Goal: Task Accomplishment & Management: Complete application form

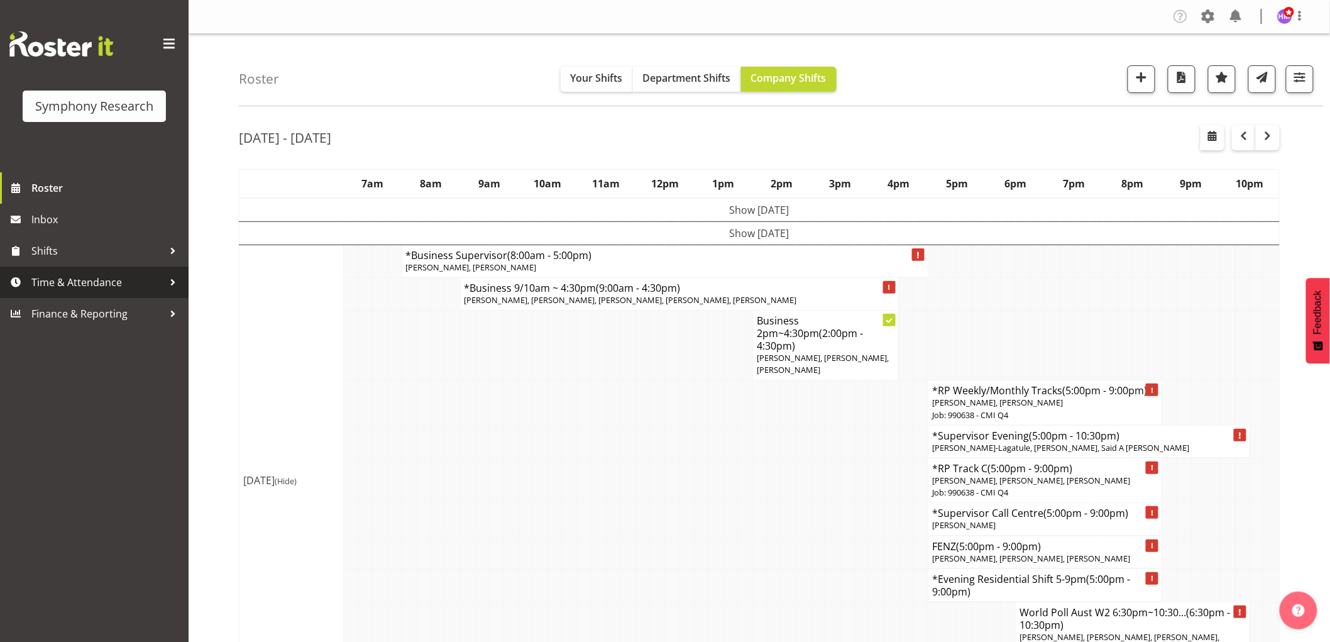
click at [82, 278] on span "Time & Attendance" at bounding box center [97, 282] width 132 height 19
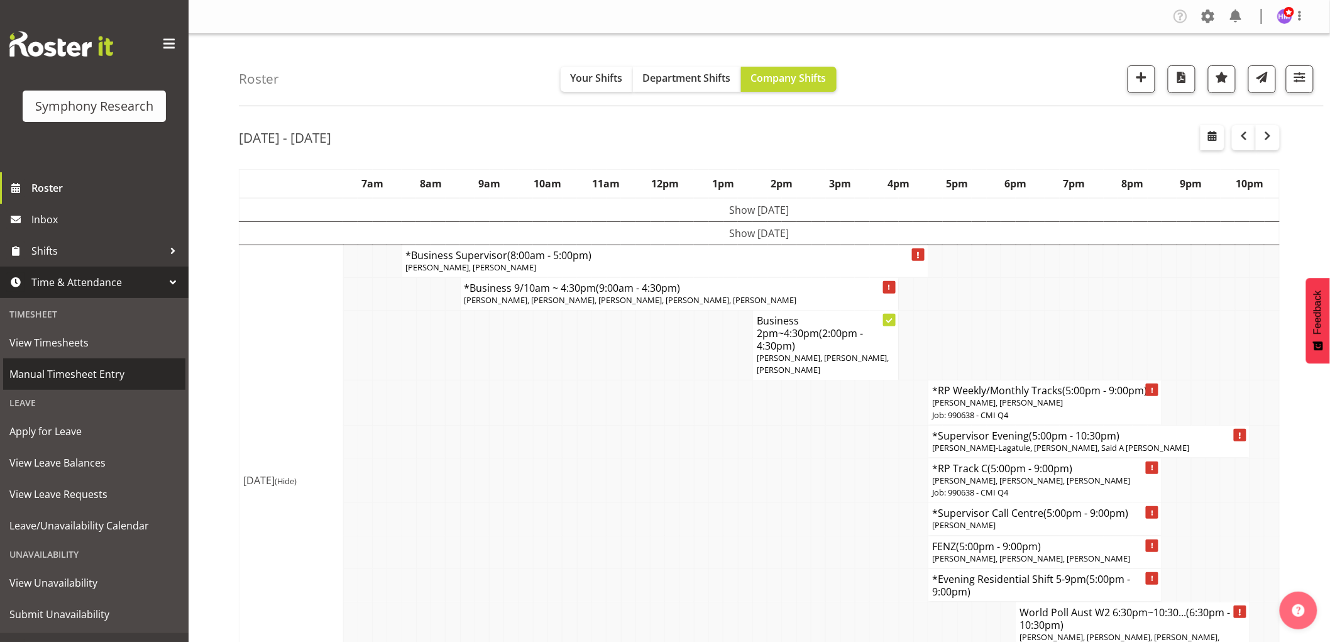
click at [107, 380] on span "Manual Timesheet Entry" at bounding box center [94, 373] width 170 height 19
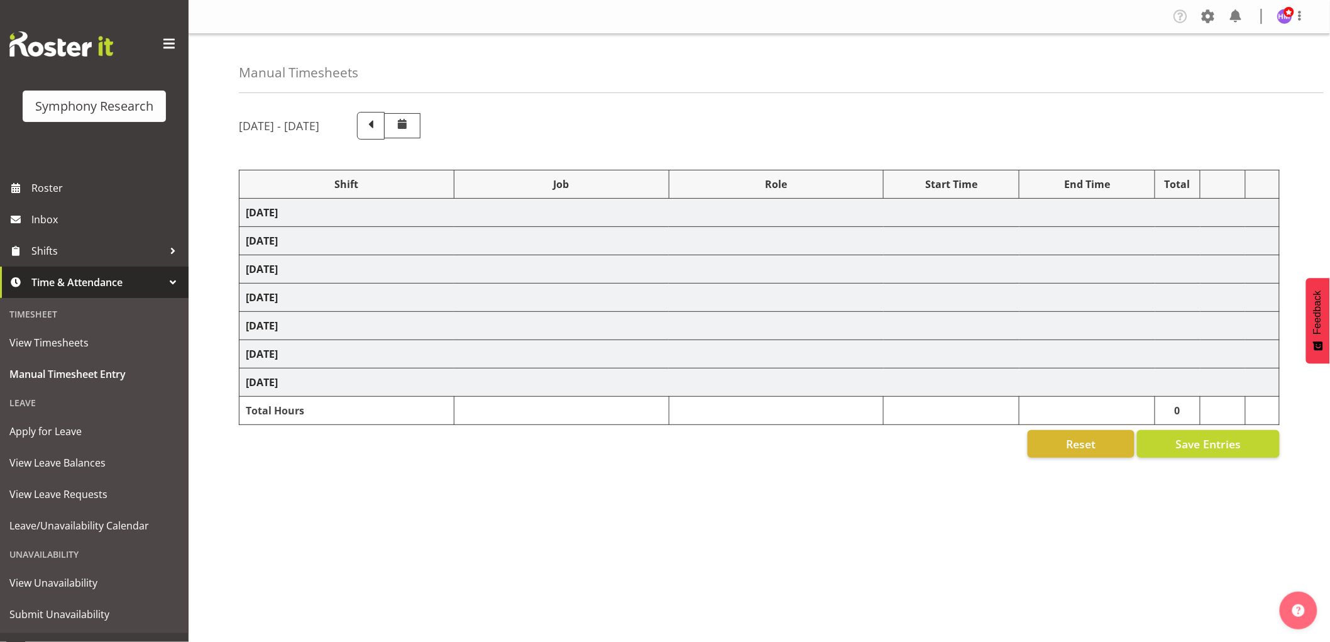
select select "1607"
select select "10499"
select select "1607"
select select "2379"
select select "1607"
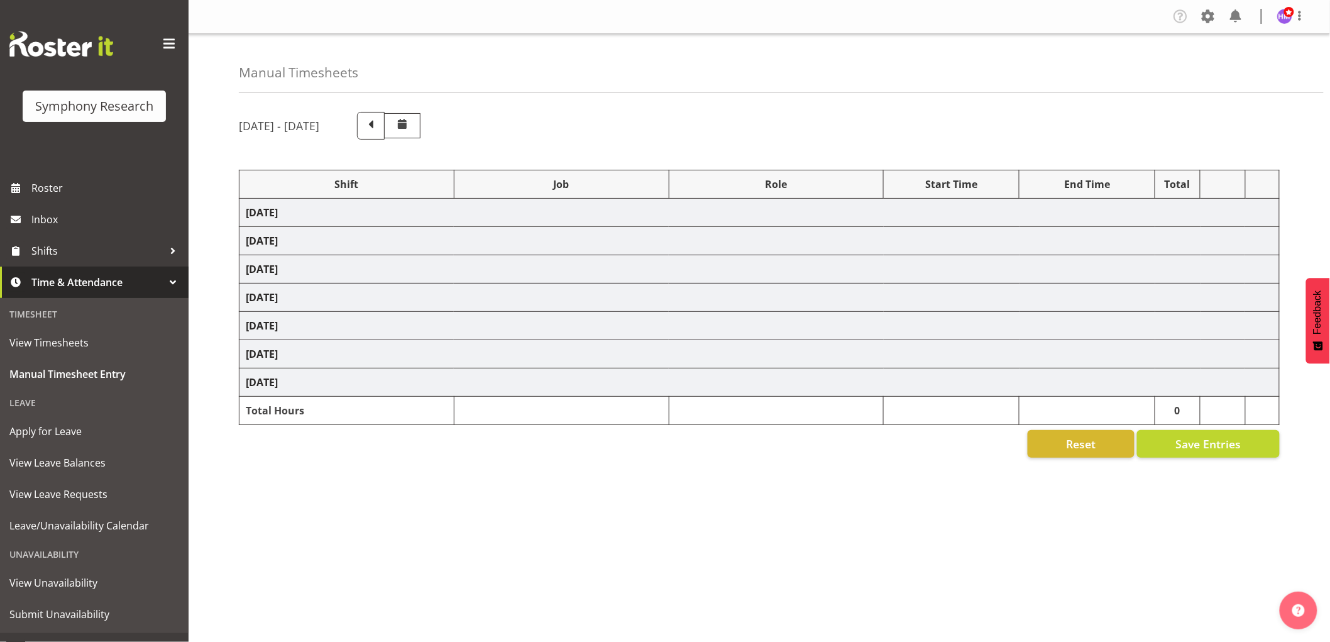
select select "2379"
select select "1607"
select select "743"
select select "1607"
select select "9636"
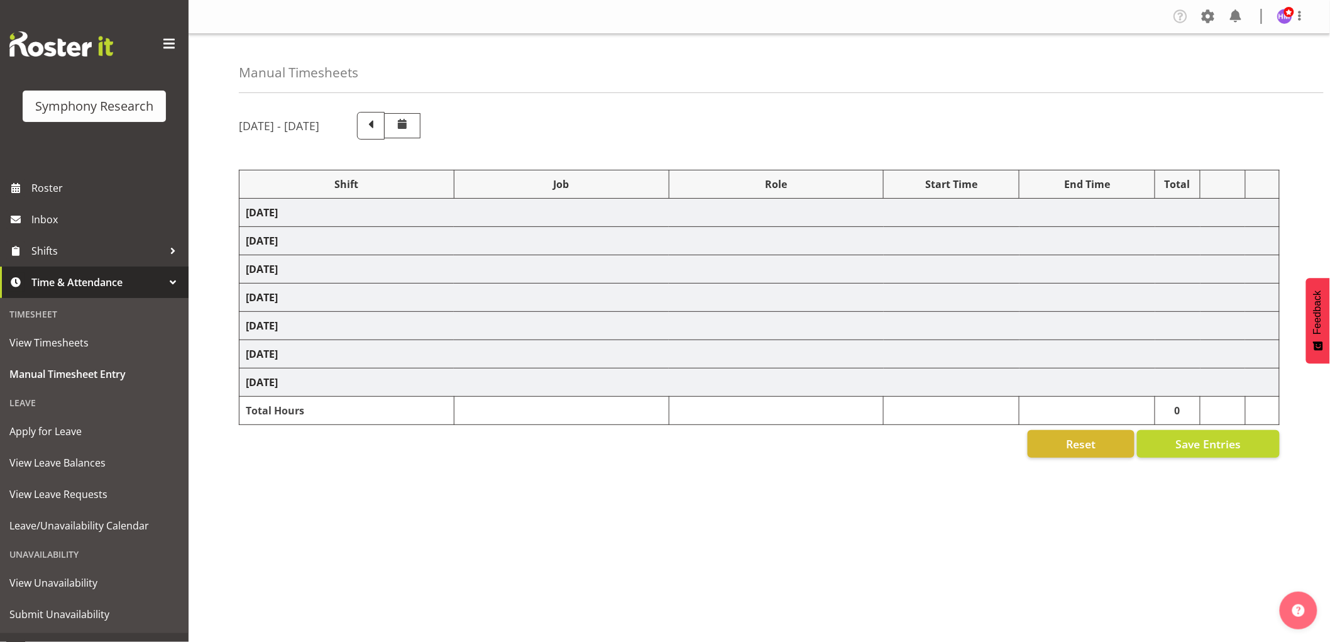
select select "1607"
select select "2379"
select select "1607"
select select "743"
select select "1607"
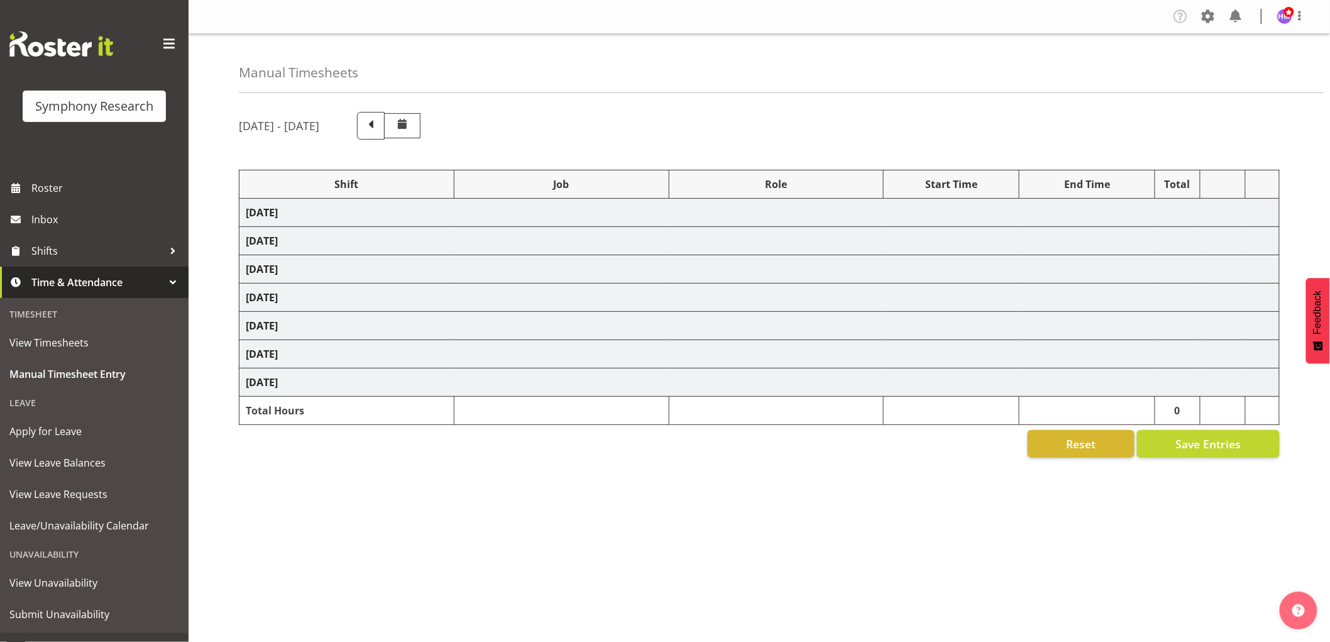
select select "9426"
select select "1607"
select select "10239"
select select "1607"
select select "10420"
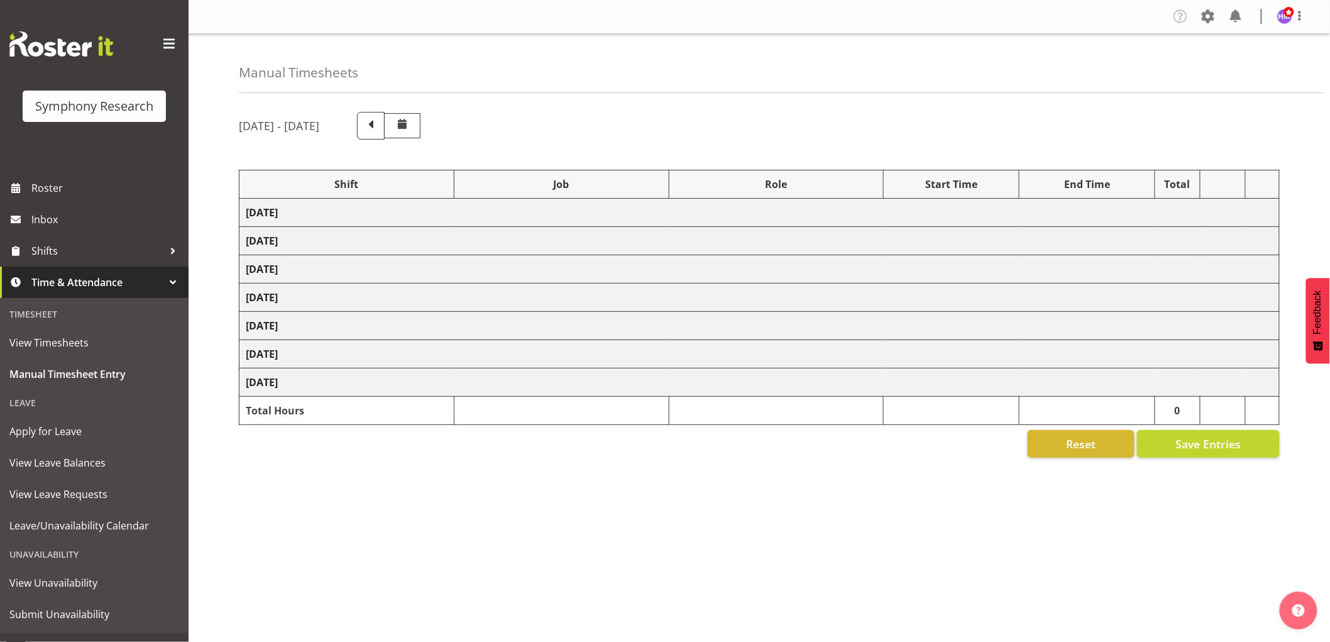
select select "1607"
select select "9636"
select select "1607"
select select "10458"
select select "1607"
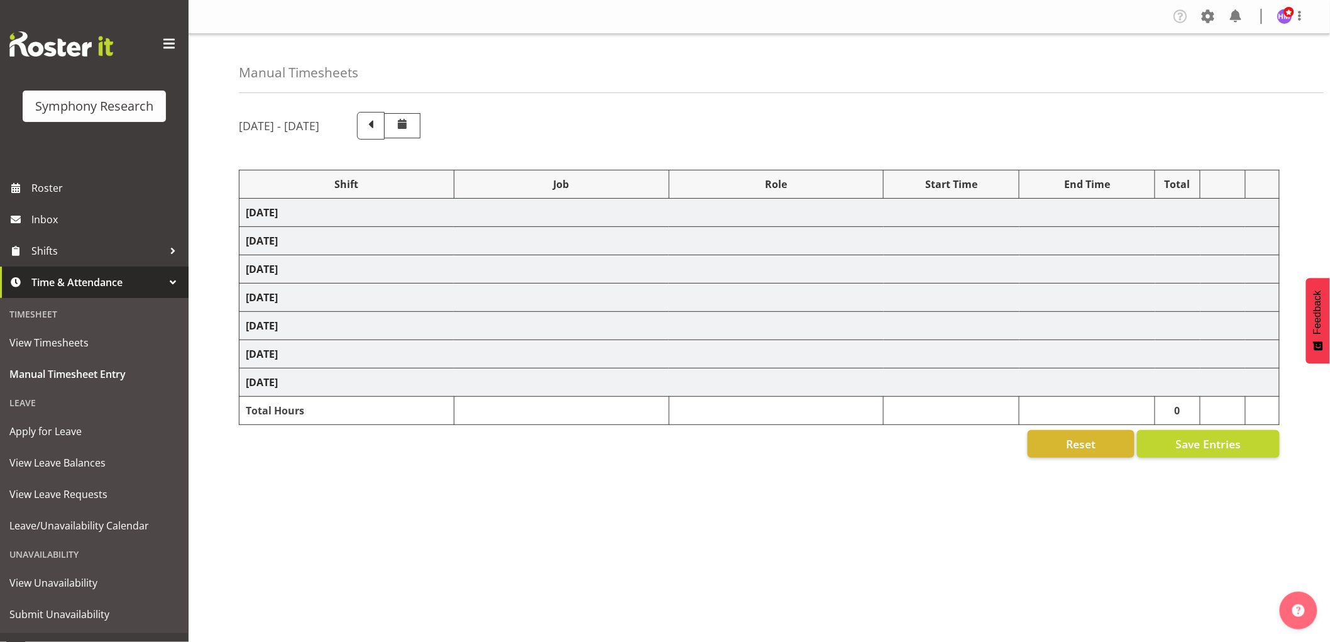
select select "10242"
select select "1607"
select select "2379"
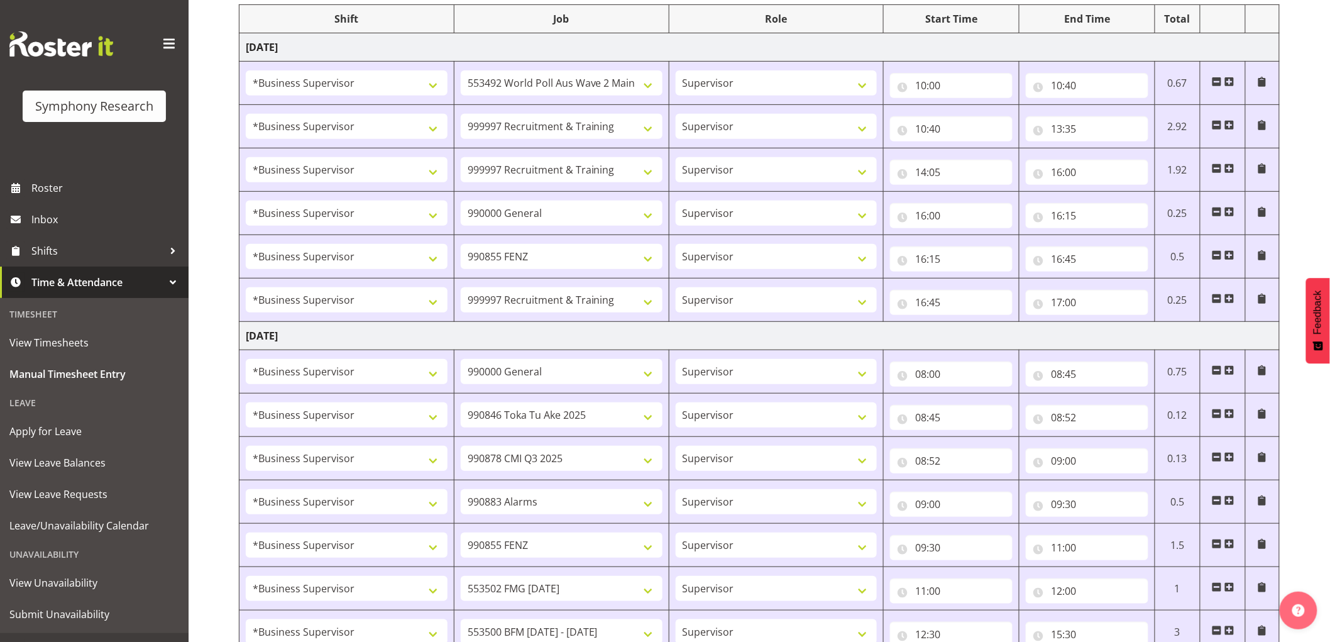
scroll to position [558, 0]
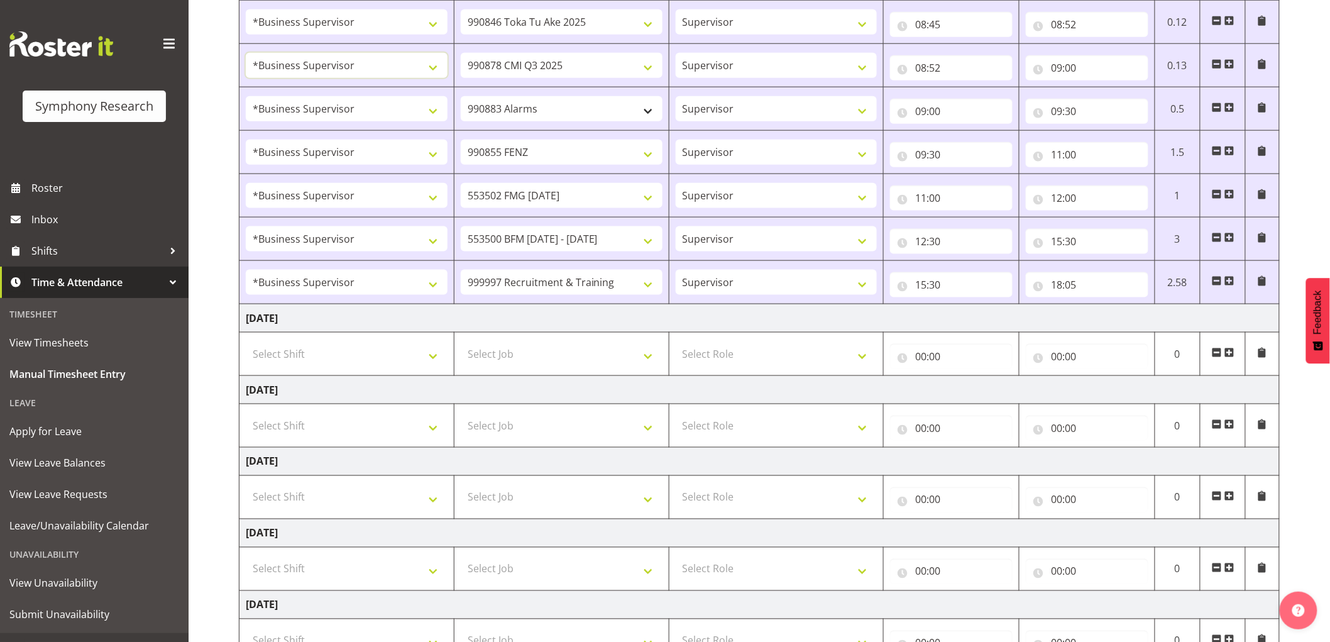
drag, startPoint x: 328, startPoint y: 64, endPoint x: 549, endPoint y: 103, distance: 224.0
click at [549, 103] on tbody "[DATE] !!Project Briefing (Job to be assigned) !!Weekend Residential (Roster IT…" at bounding box center [759, 166] width 1040 height 1050
click at [238, 80] on div "Manual Timesheets [DATE] - [DATE] Shift Job Role Start Time End Time Total [DAT…" at bounding box center [759, 104] width 1141 height 1257
